Goal: Find specific page/section: Find specific page/section

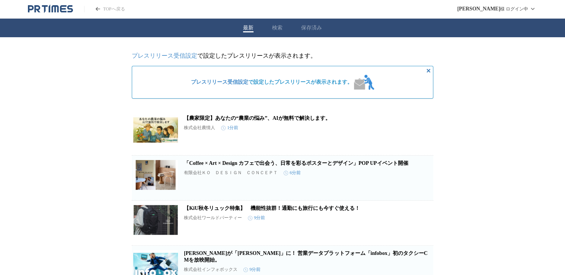
click at [282, 31] on div "最新 検索 保存済み" at bounding box center [282, 28] width 565 height 19
drag, startPoint x: 282, startPoint y: 31, endPoint x: 279, endPoint y: 27, distance: 5.3
click at [281, 29] on div "最新 検索 保存済み" at bounding box center [282, 28] width 565 height 19
click at [274, 22] on div "最新 検索 保存済み" at bounding box center [282, 28] width 565 height 19
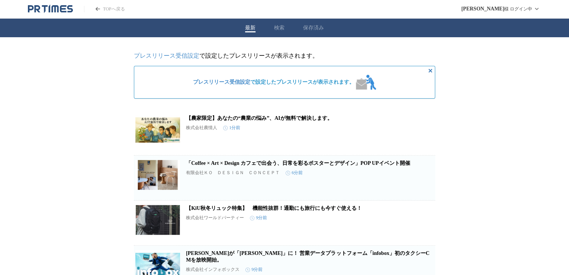
click at [274, 25] on button "検索" at bounding box center [279, 28] width 10 height 7
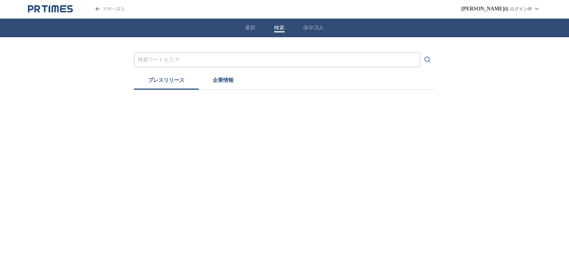
drag, startPoint x: 216, startPoint y: 52, endPoint x: 202, endPoint y: 56, distance: 14.0
click at [210, 54] on div at bounding box center [277, 59] width 286 height 15
click at [196, 56] on input "プレスリリースおよび企業を検索する" at bounding box center [277, 60] width 279 height 8
click at [420, 52] on button "検索する" at bounding box center [427, 59] width 15 height 15
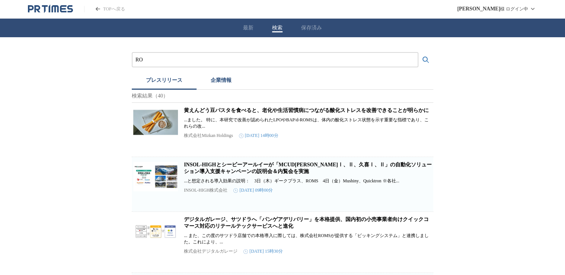
type input "R"
type input "ROMS"
click at [418, 52] on button "検索する" at bounding box center [425, 59] width 15 height 15
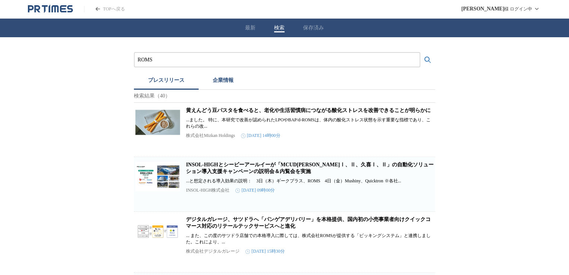
click at [231, 85] on button "企業情報" at bounding box center [223, 81] width 49 height 16
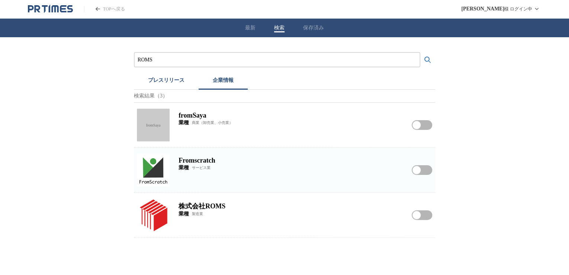
click at [241, 211] on h2 "株式会社ROMS" at bounding box center [291, 206] width 224 height 9
click at [423, 216] on button "株式会社ROMSをフォローする" at bounding box center [422, 215] width 20 height 10
click at [211, 209] on h2 "株式会社ROMS" at bounding box center [291, 206] width 224 height 9
click at [156, 214] on img at bounding box center [153, 215] width 33 height 33
